Goal: Task Accomplishment & Management: Contribute content

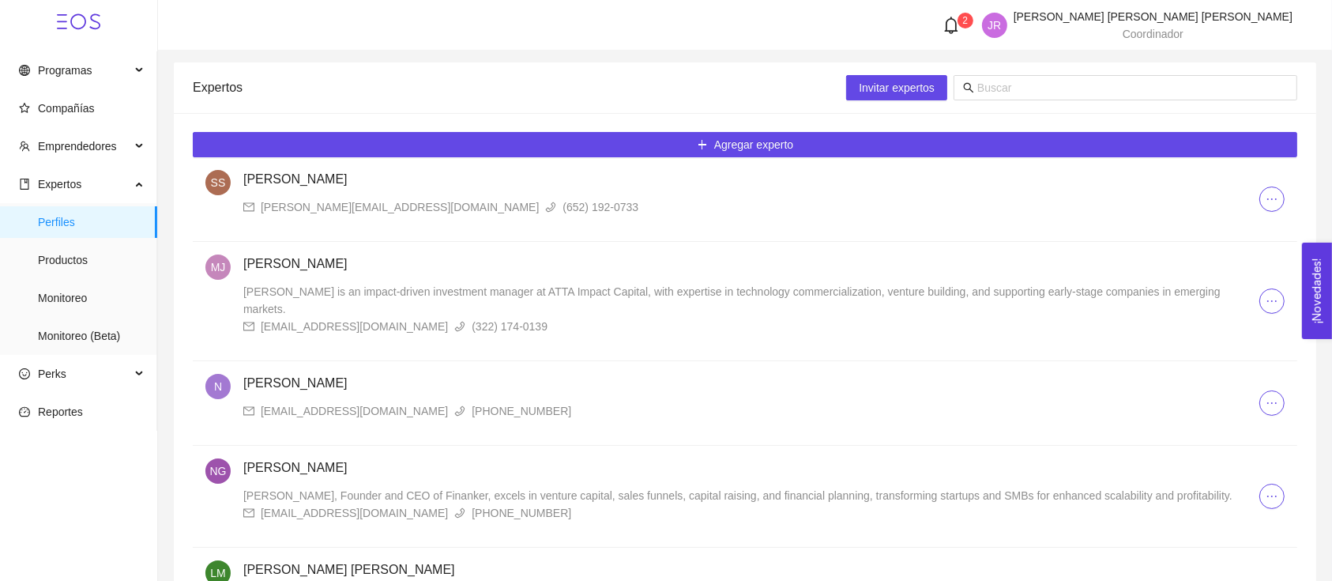
click at [968, 24] on span "2" at bounding box center [965, 20] width 6 height 11
click at [976, 24] on div at bounding box center [955, 25] width 41 height 17
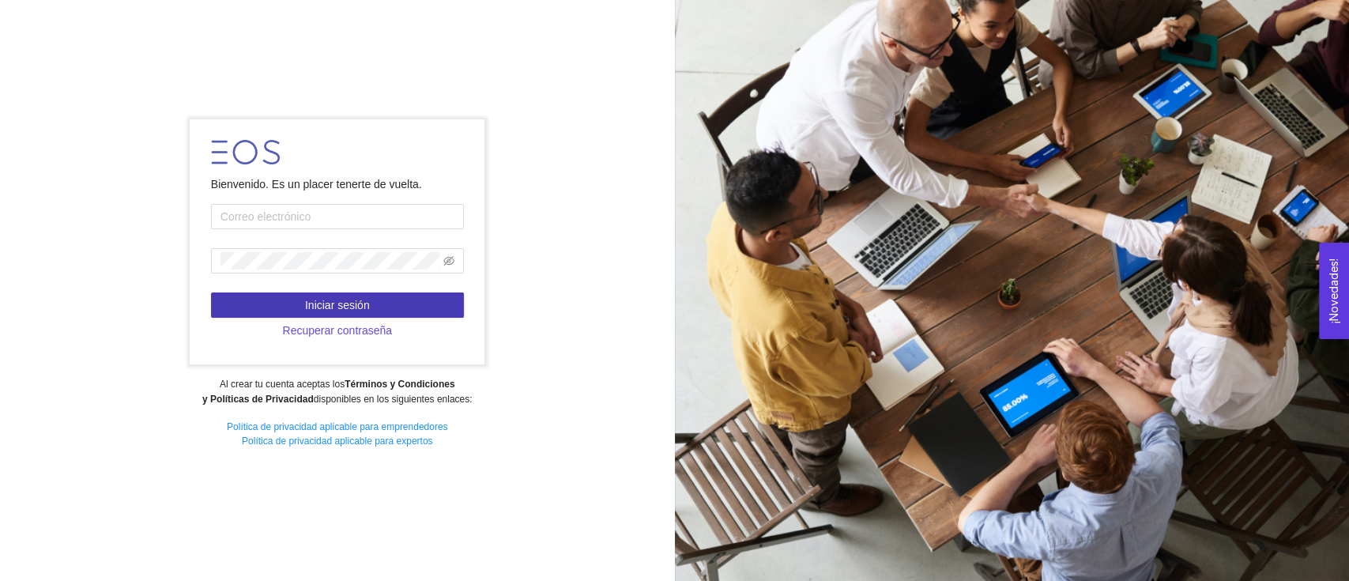
type input "[PERSON_NAME][EMAIL_ADDRESS][DOMAIN_NAME]"
click at [392, 305] on button "Iniciar sesión" at bounding box center [337, 304] width 253 height 25
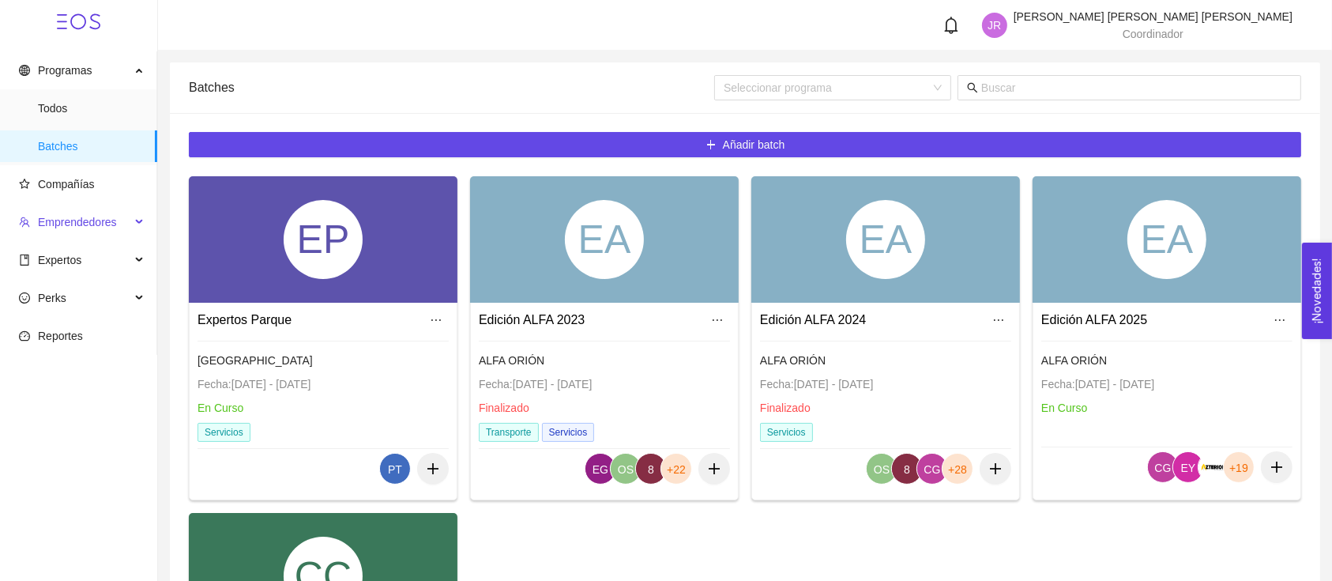
click at [111, 220] on span "Emprendedores" at bounding box center [77, 222] width 79 height 13
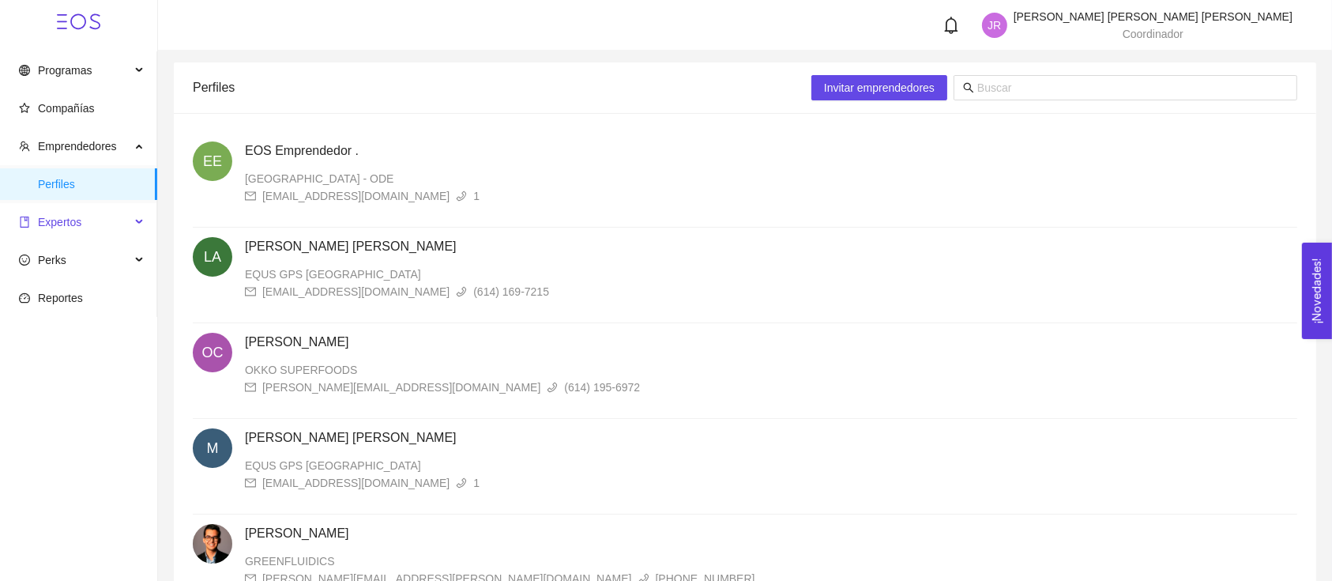
click at [130, 213] on div "Expertos" at bounding box center [78, 222] width 157 height 32
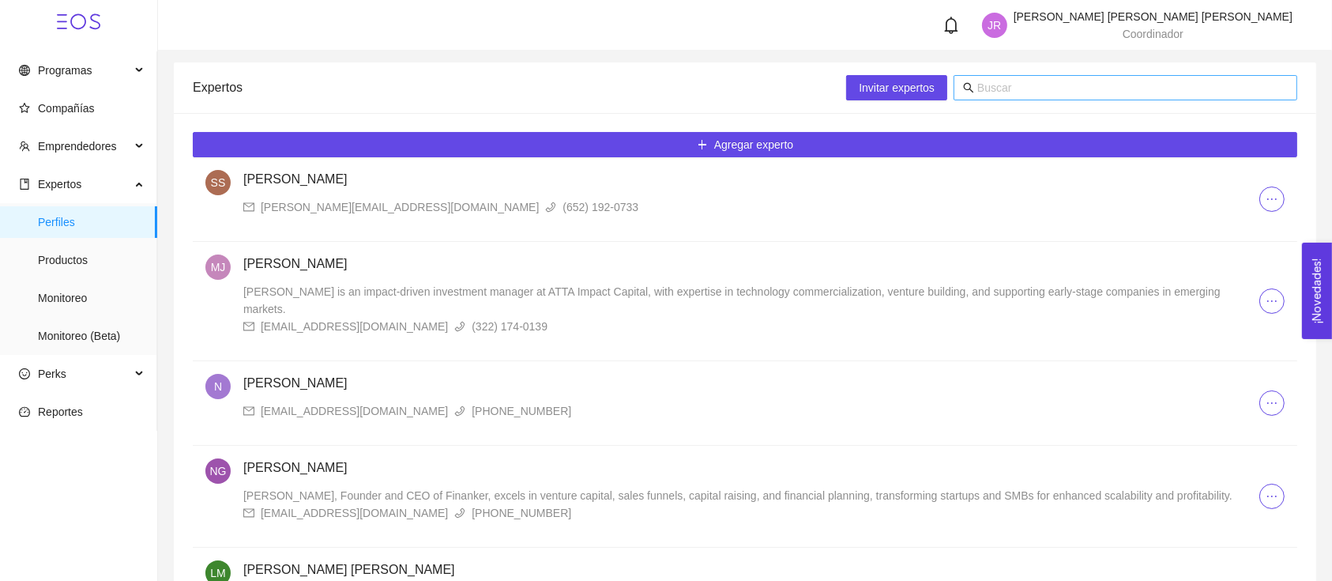
click at [1060, 86] on input "text" at bounding box center [1132, 87] width 311 height 17
type input "[PERSON_NAME]"
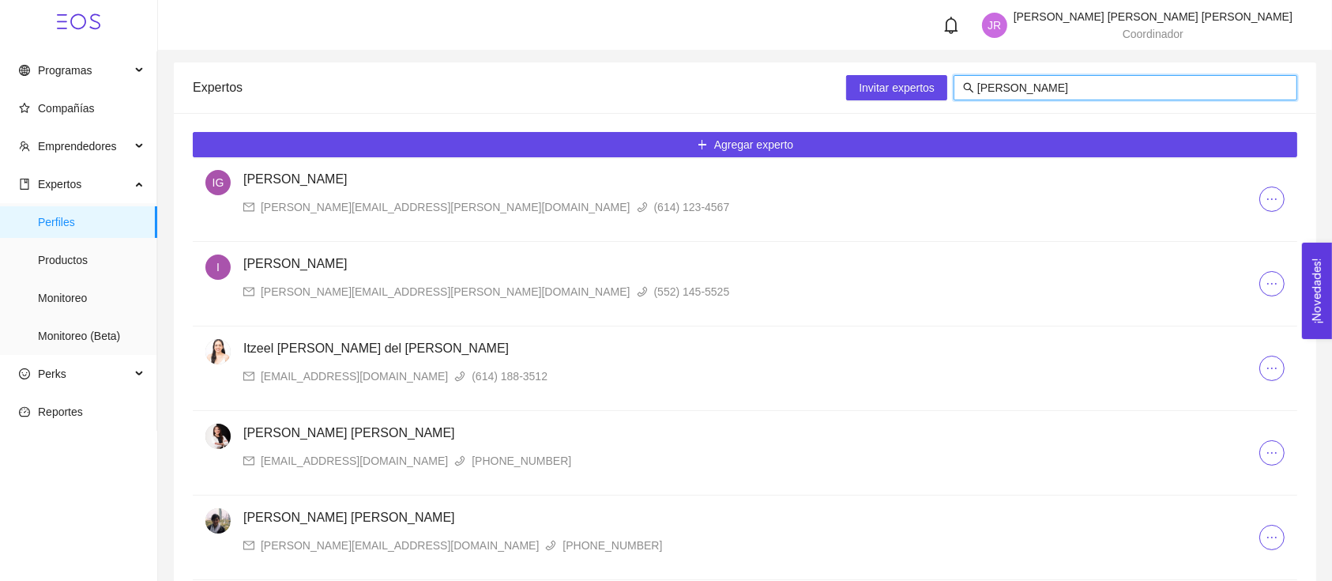
click at [386, 348] on h4 "Itzeel [PERSON_NAME] del [PERSON_NAME]" at bounding box center [751, 348] width 1016 height 19
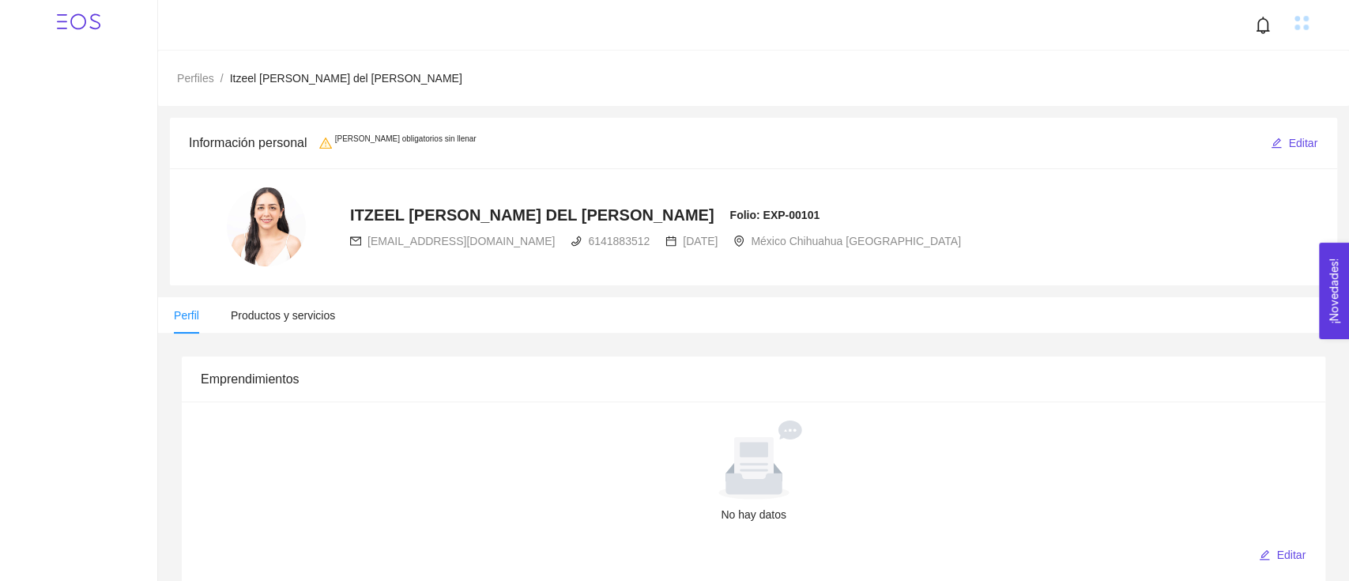
radio input "true"
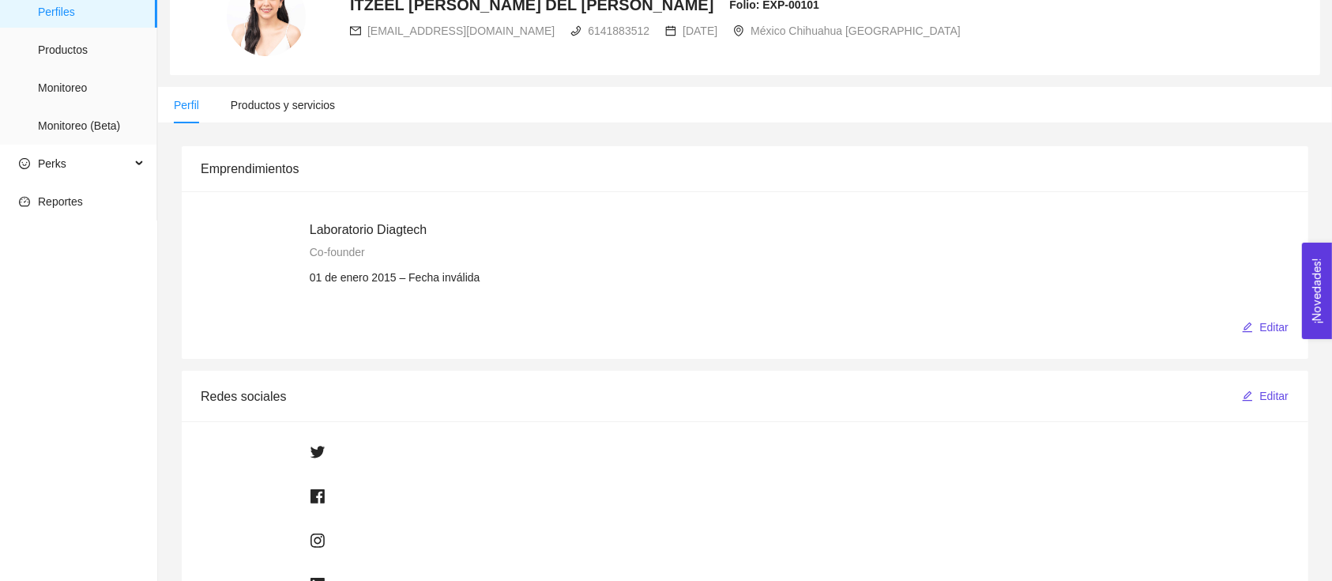
scroll to position [105, 0]
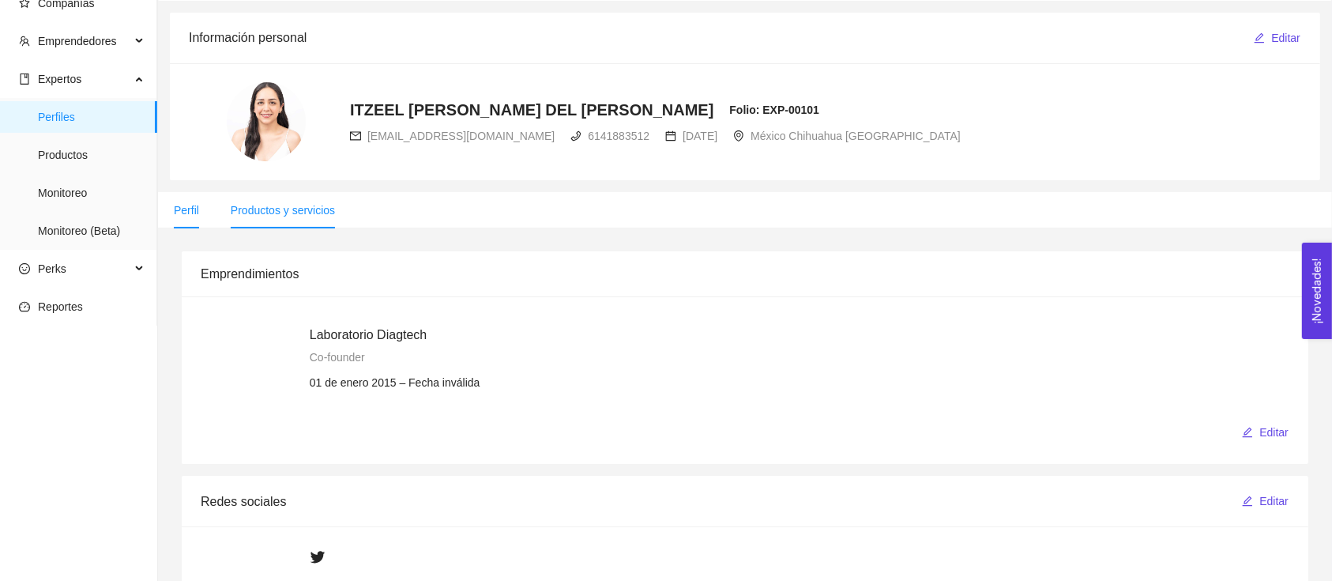
click at [320, 209] on span "Productos y servicios" at bounding box center [283, 210] width 104 height 13
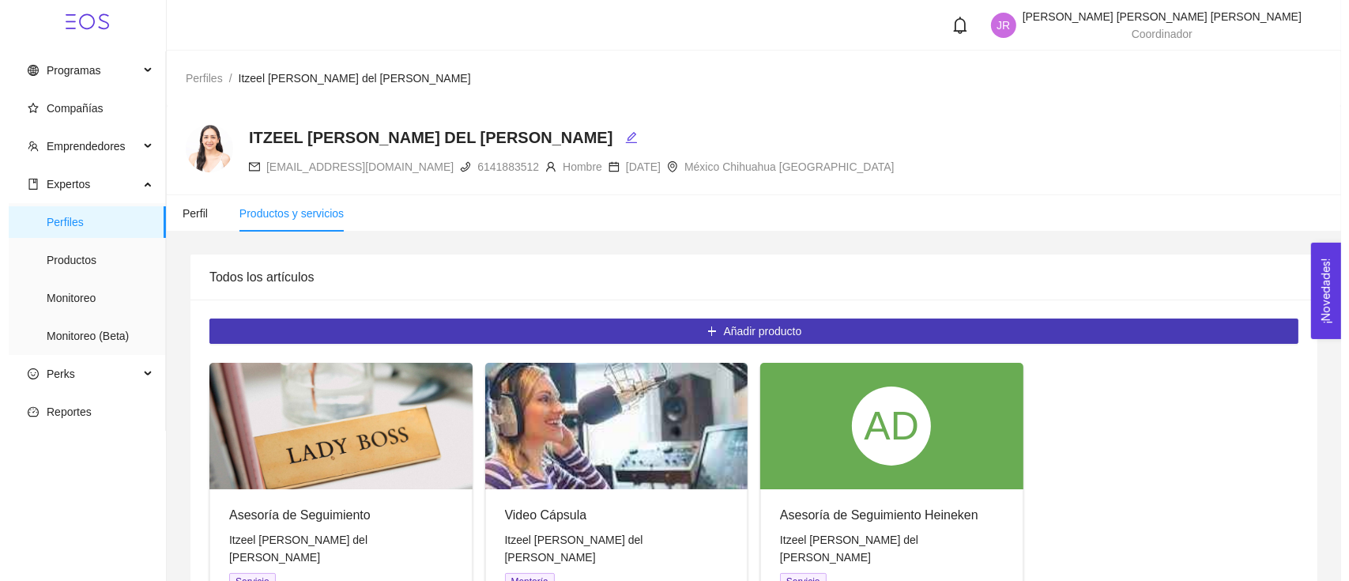
scroll to position [105, 0]
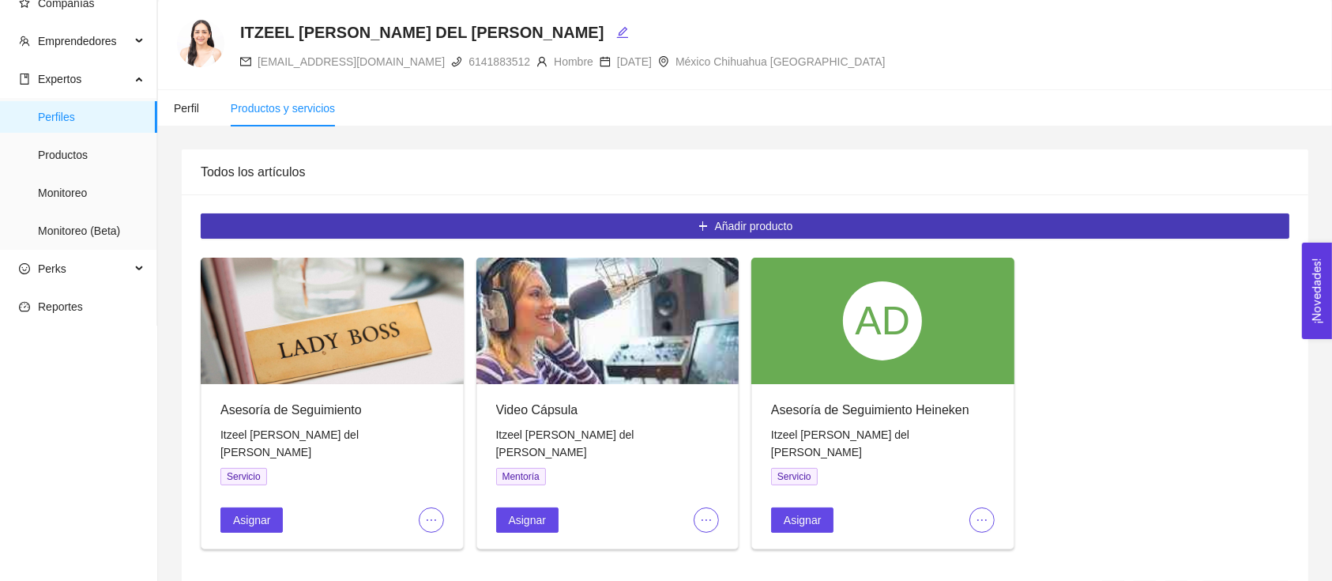
click at [840, 235] on button "Añadir producto" at bounding box center [745, 225] width 1089 height 25
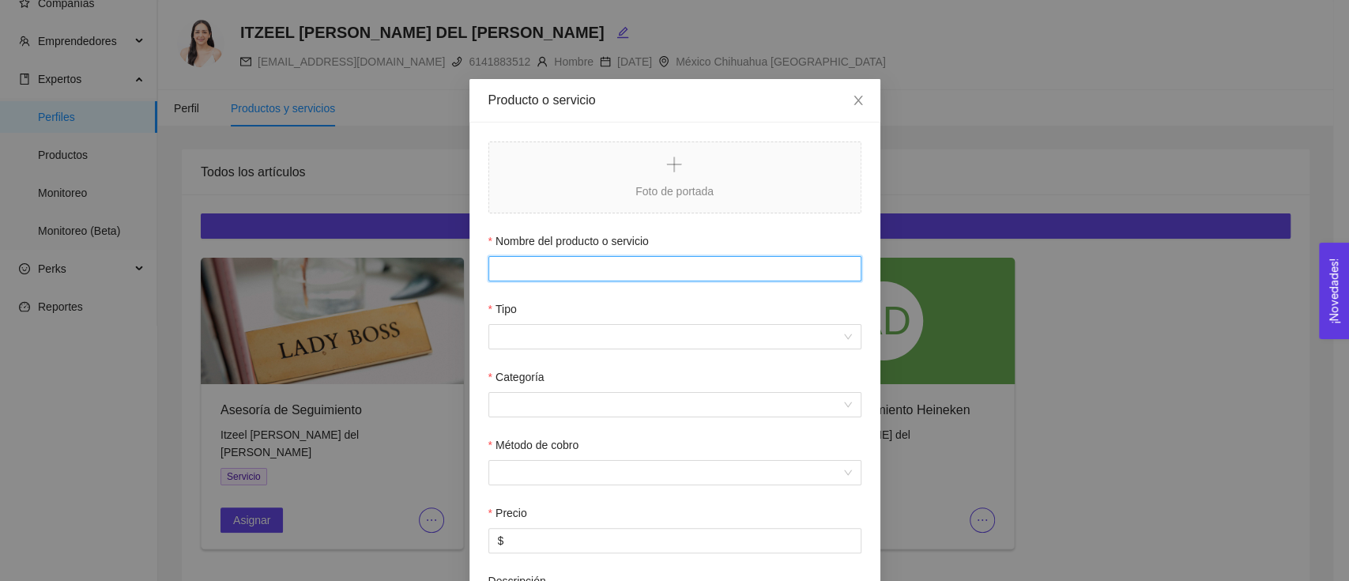
click at [698, 262] on input "Nombre del producto o servicio" at bounding box center [674, 268] width 373 height 25
type input "Assessment EBT"
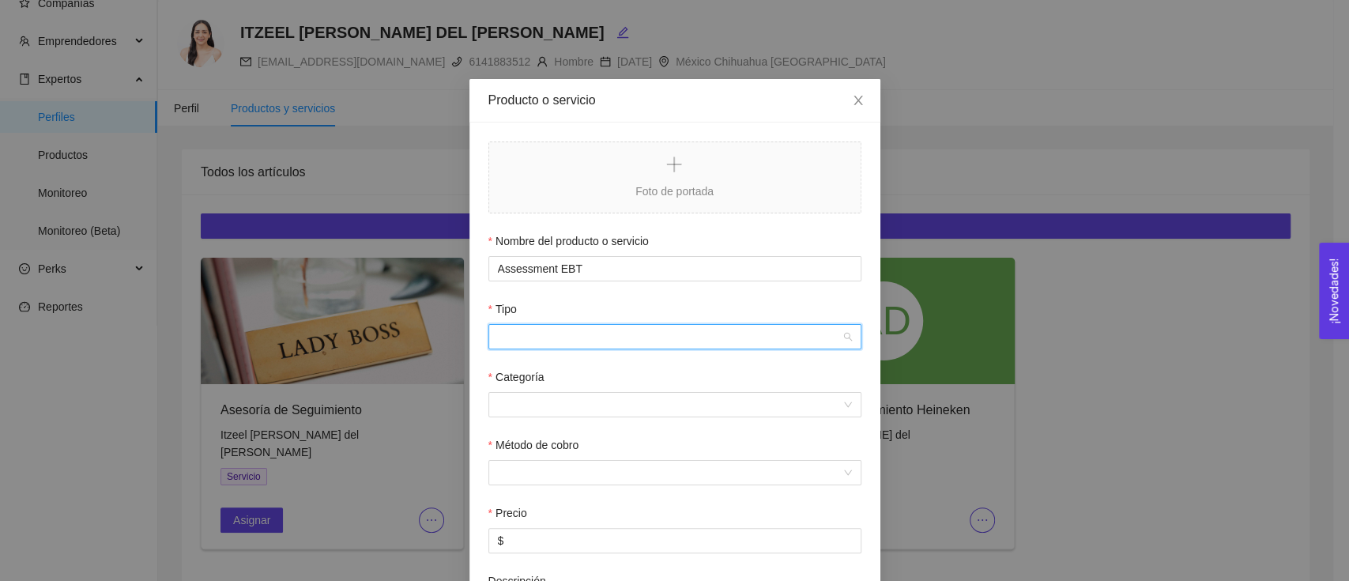
click at [583, 345] on input "Tipo" at bounding box center [669, 337] width 343 height 24
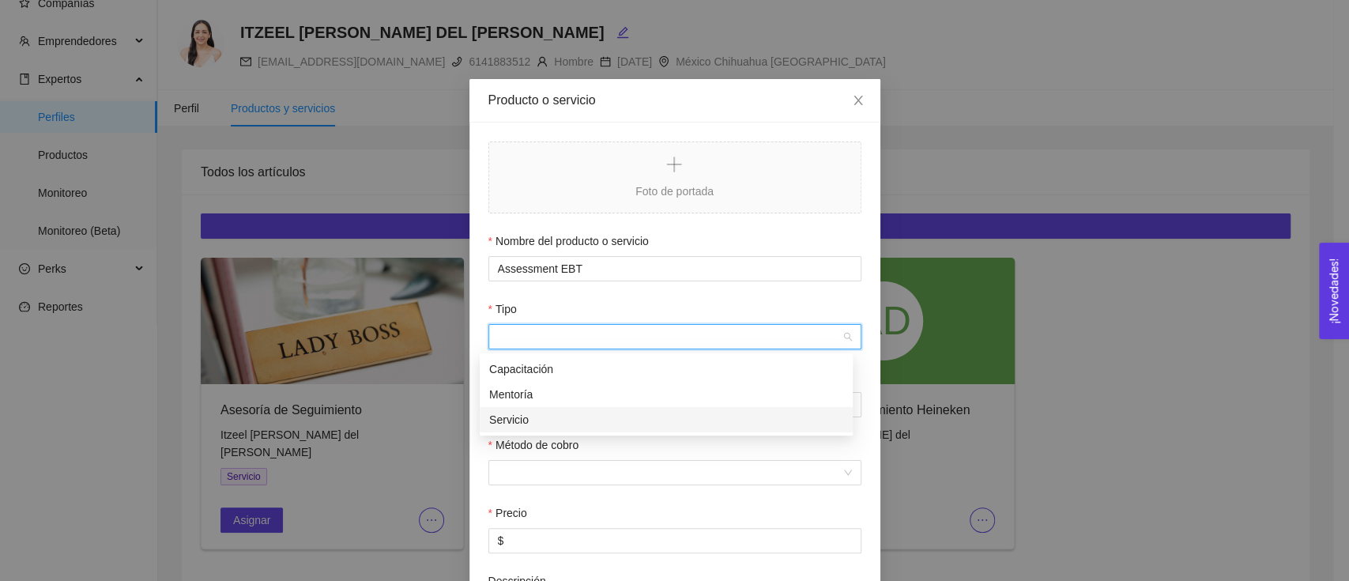
click at [593, 420] on div "Servicio" at bounding box center [666, 419] width 354 height 17
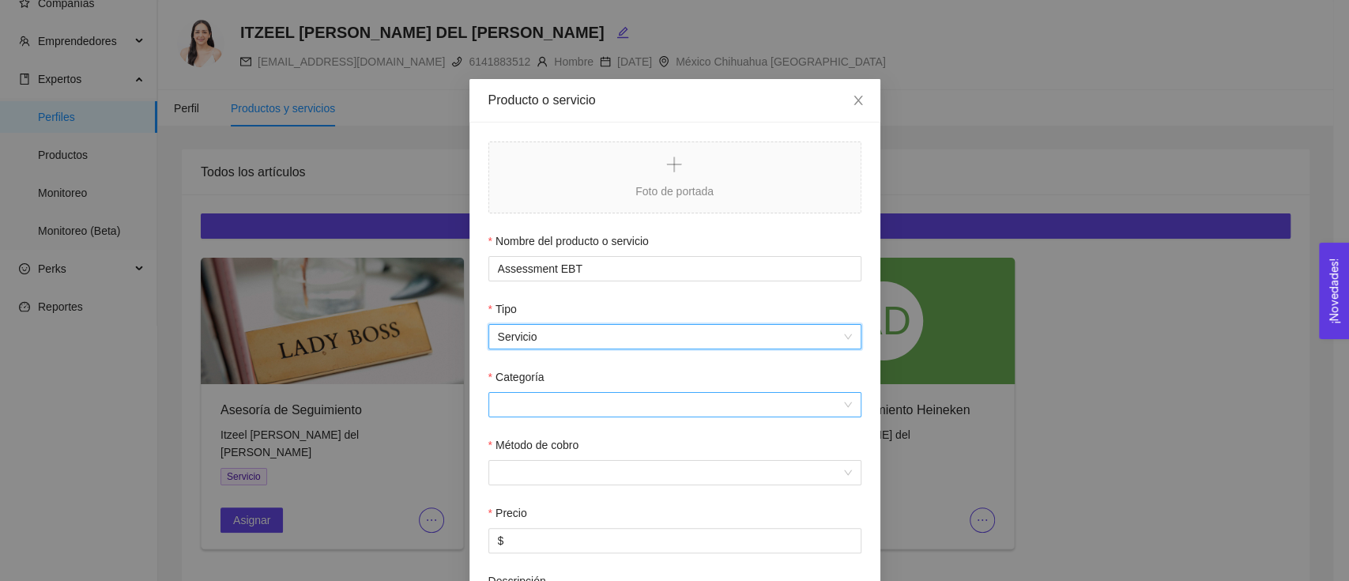
click at [604, 405] on input "Categoría" at bounding box center [669, 405] width 343 height 24
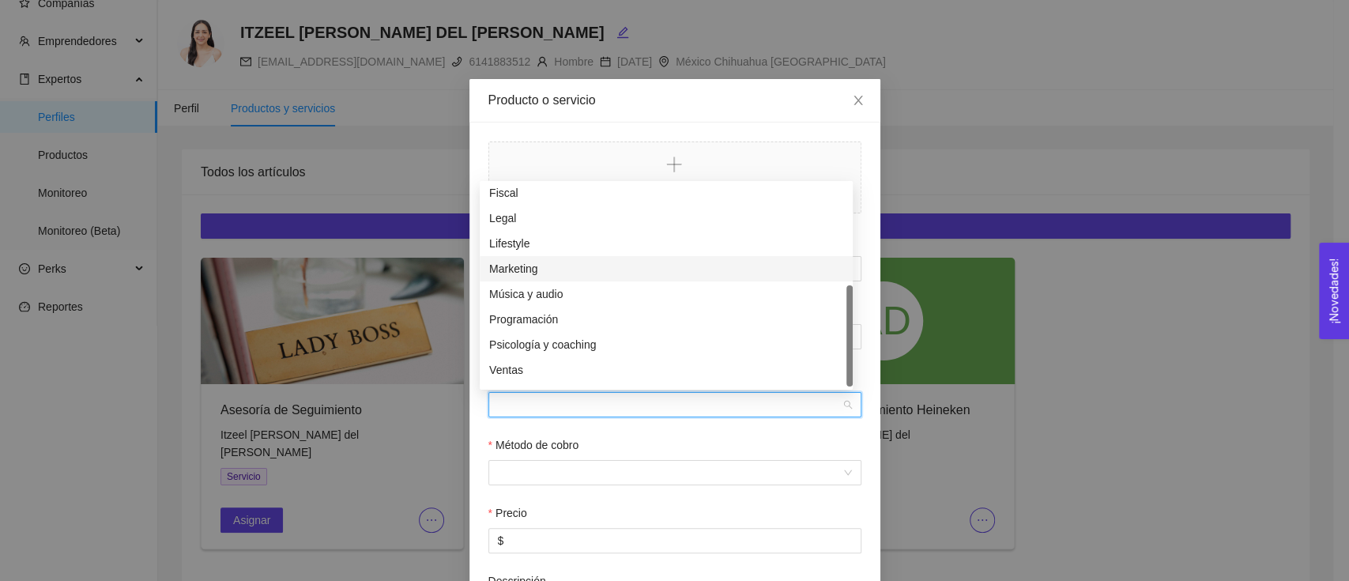
scroll to position [126, 0]
click at [559, 375] on div "Otro" at bounding box center [666, 373] width 354 height 17
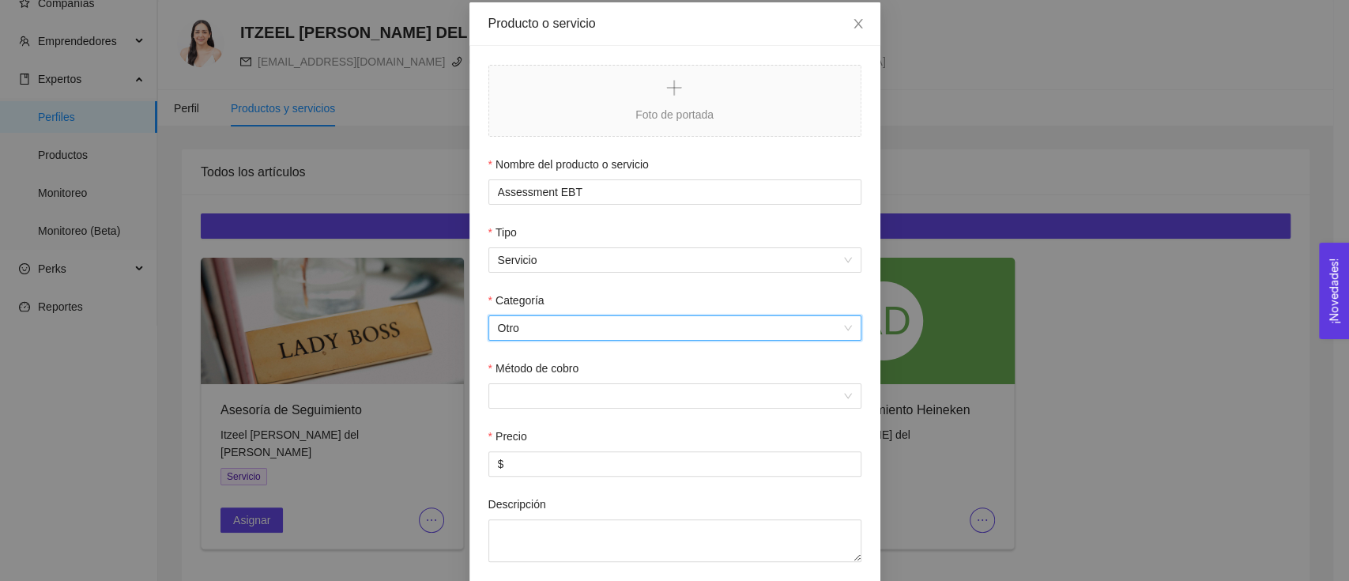
scroll to position [105, 0]
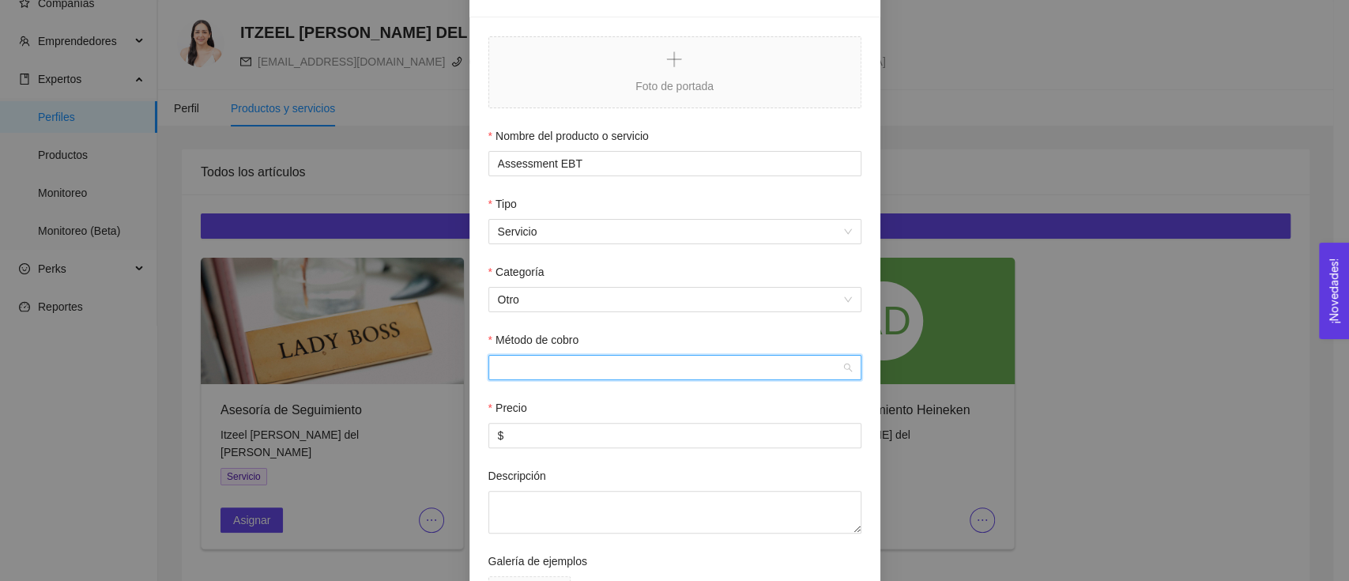
click at [604, 362] on input "Método de cobro" at bounding box center [669, 368] width 343 height 24
click at [577, 405] on div "Costo fijo" at bounding box center [666, 399] width 354 height 17
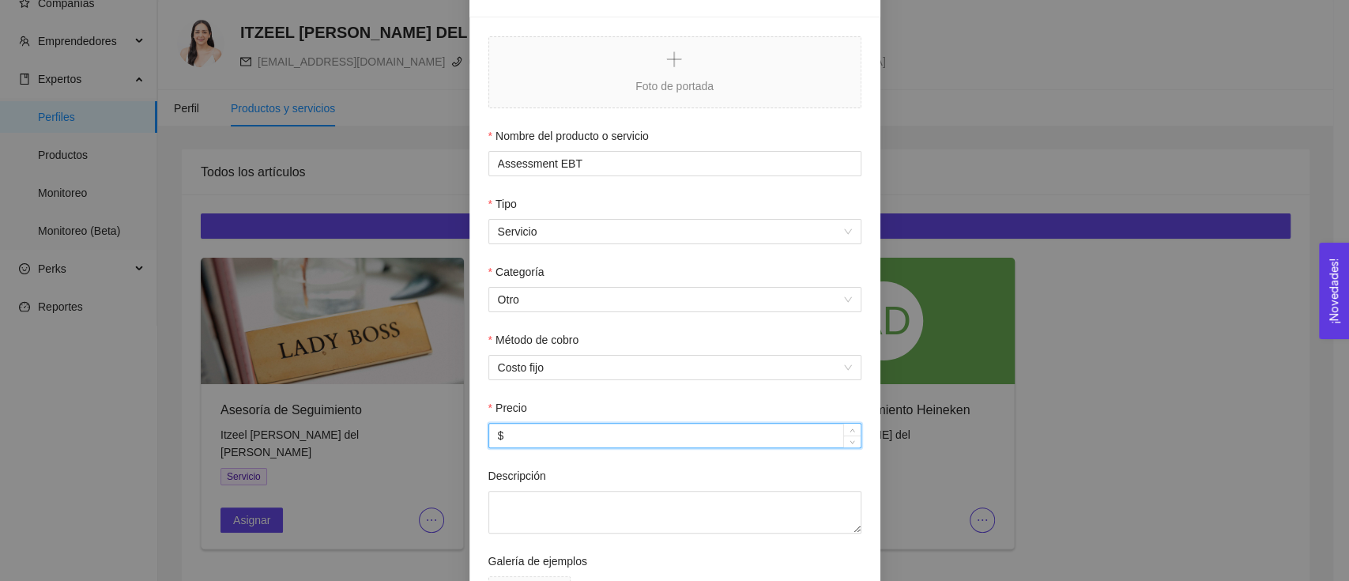
click at [552, 442] on input "$" at bounding box center [674, 436] width 371 height 24
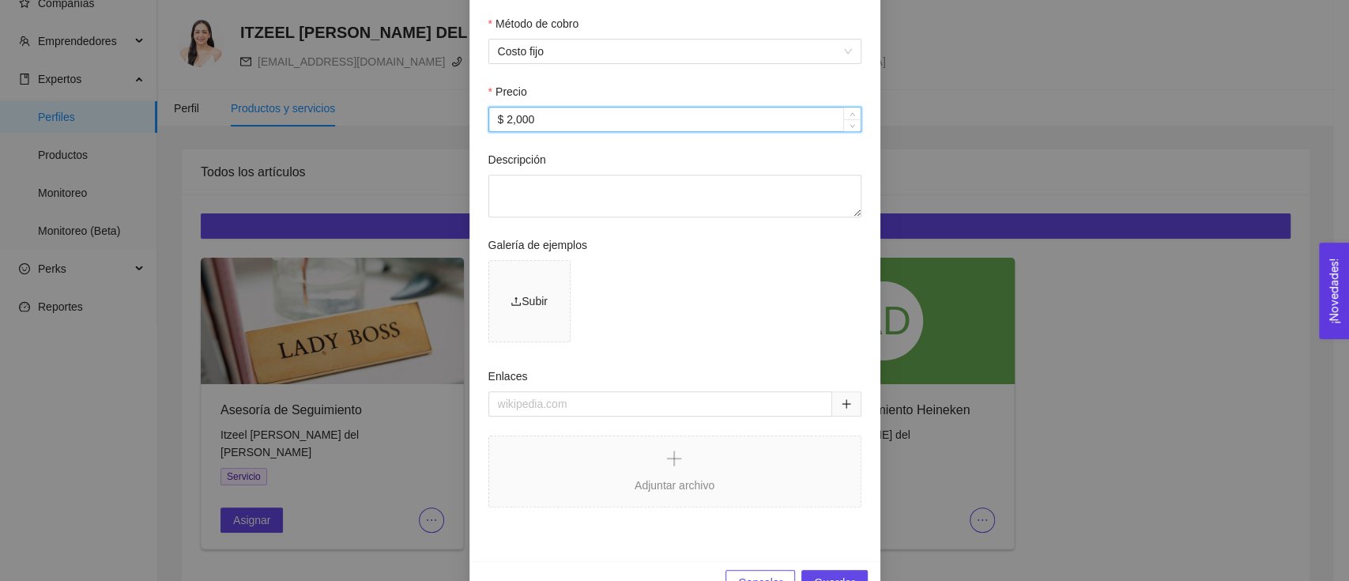
scroll to position [463, 0]
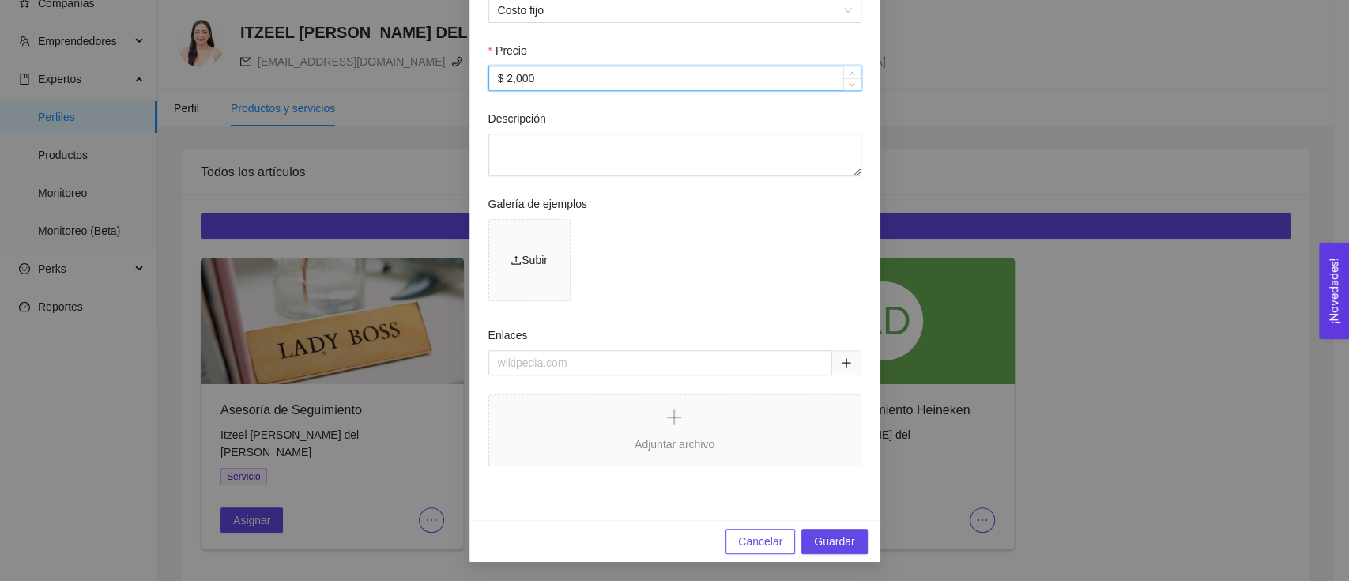
type input "$ 2,000"
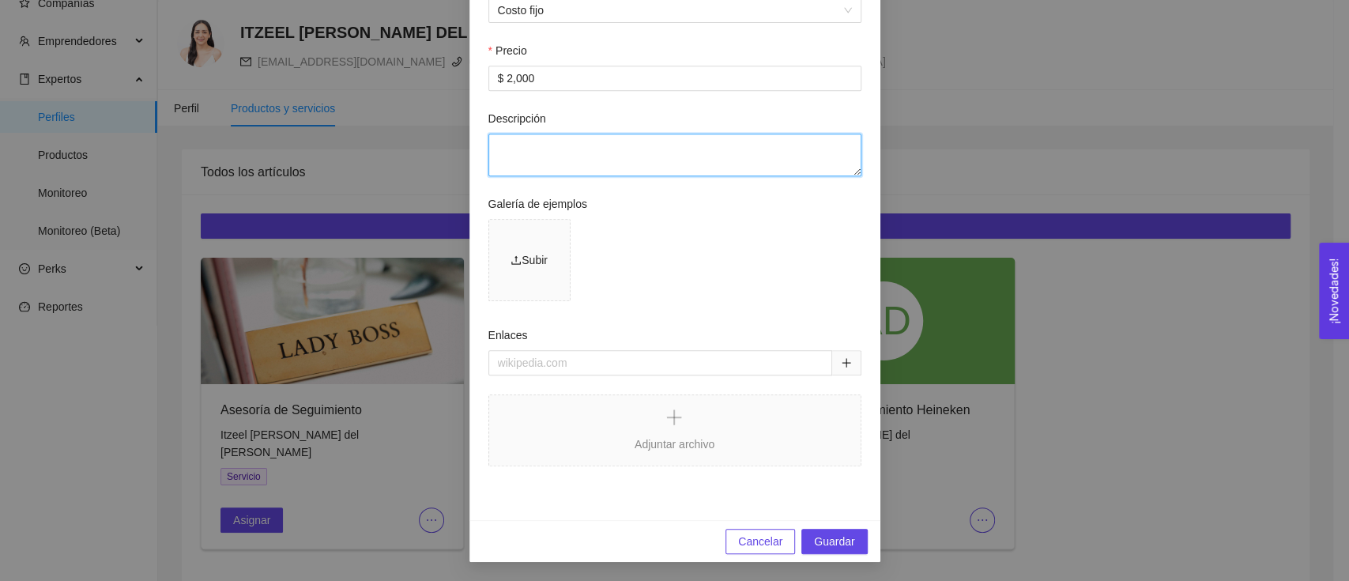
click at [517, 145] on textarea "Descripción" at bounding box center [674, 155] width 373 height 43
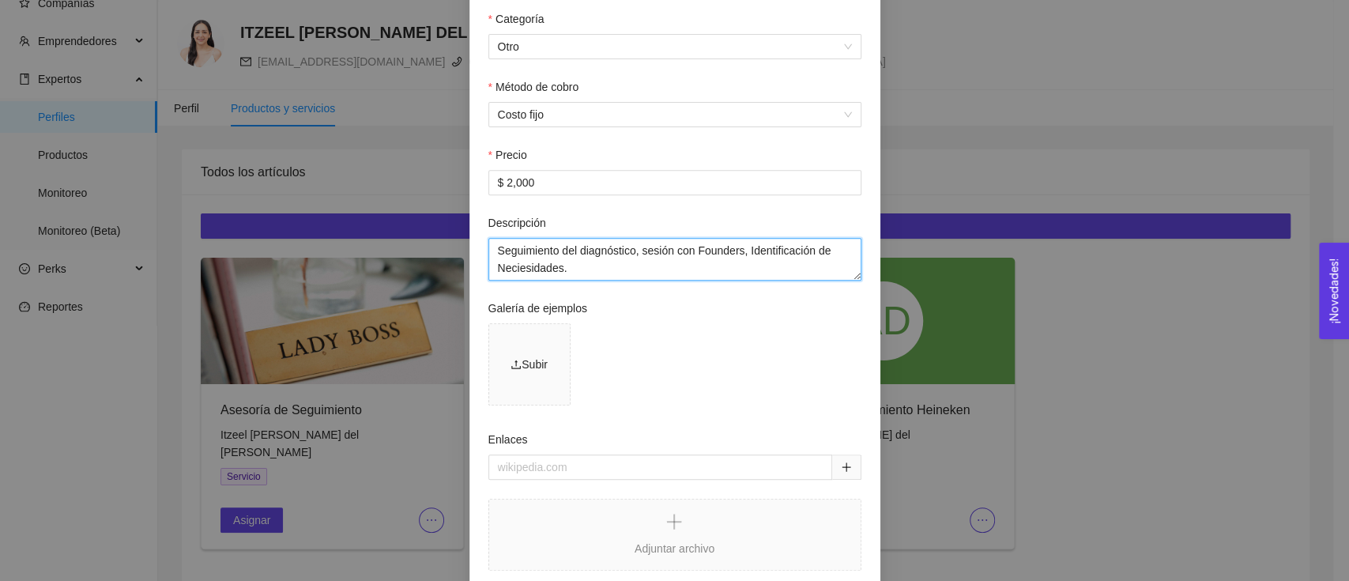
click at [666, 256] on textarea "Seguimiento del diagnóstico, sesión con Founders, Identificación de Neciesidade…" at bounding box center [674, 259] width 373 height 43
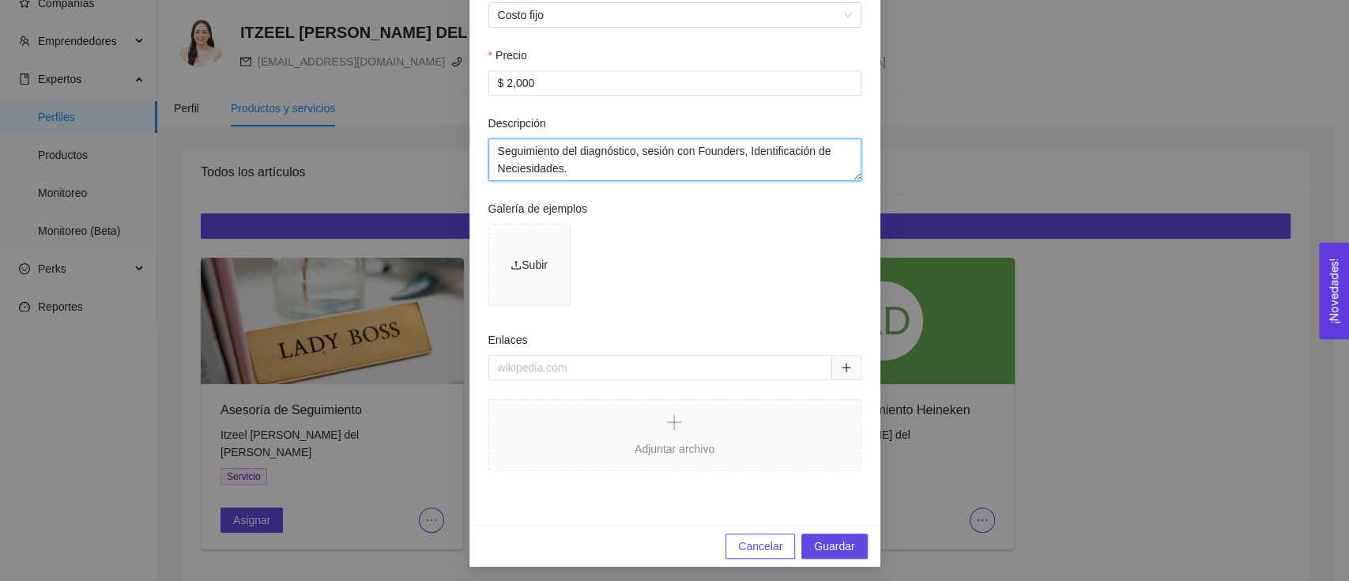
scroll to position [463, 0]
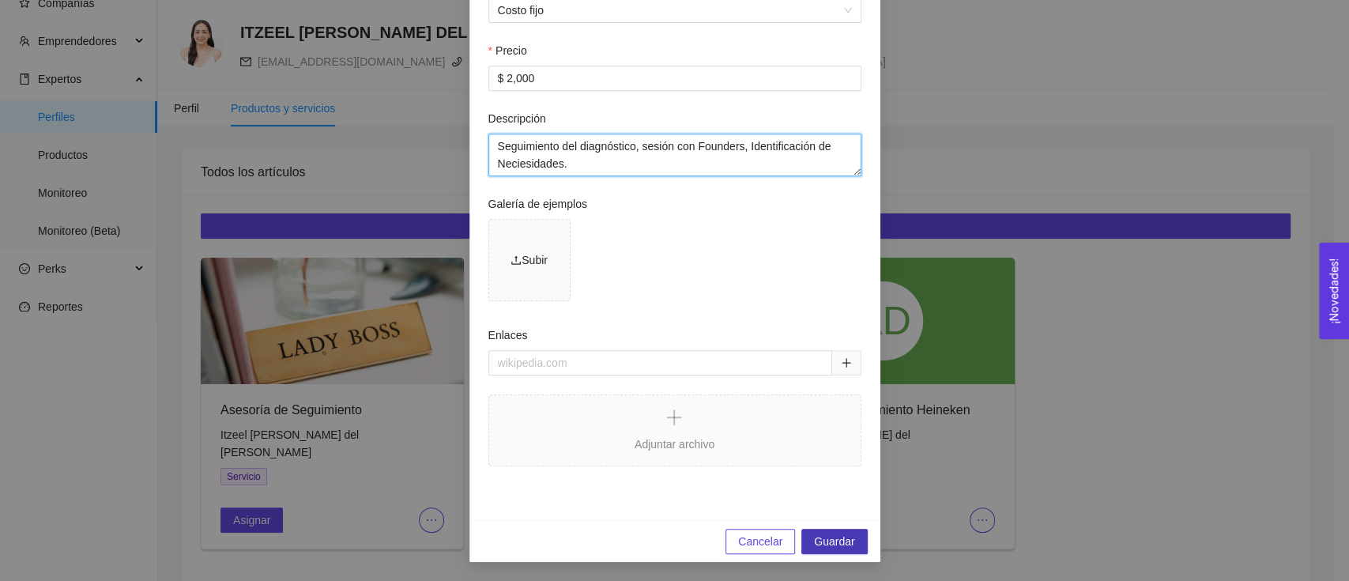
type textarea "Seguimiento del diagnóstico, sesión con Founders, Identificación de Neciesidade…"
click at [842, 544] on span "Guardar" at bounding box center [834, 541] width 40 height 17
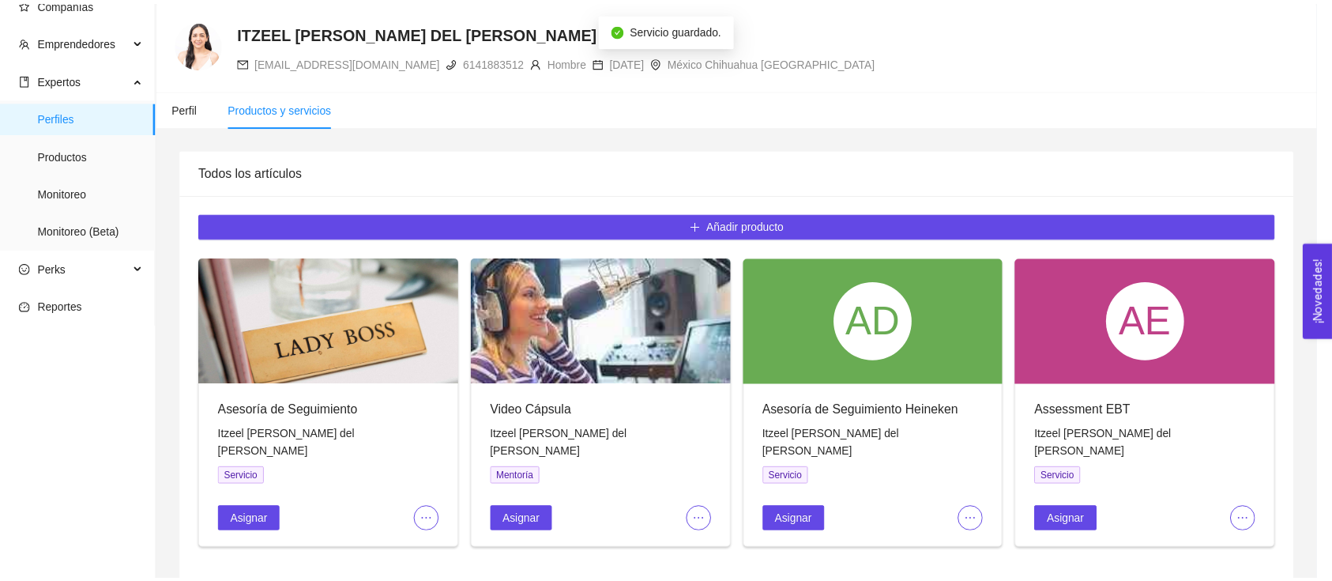
scroll to position [384, 0]
